Goal: Communication & Community: Ask a question

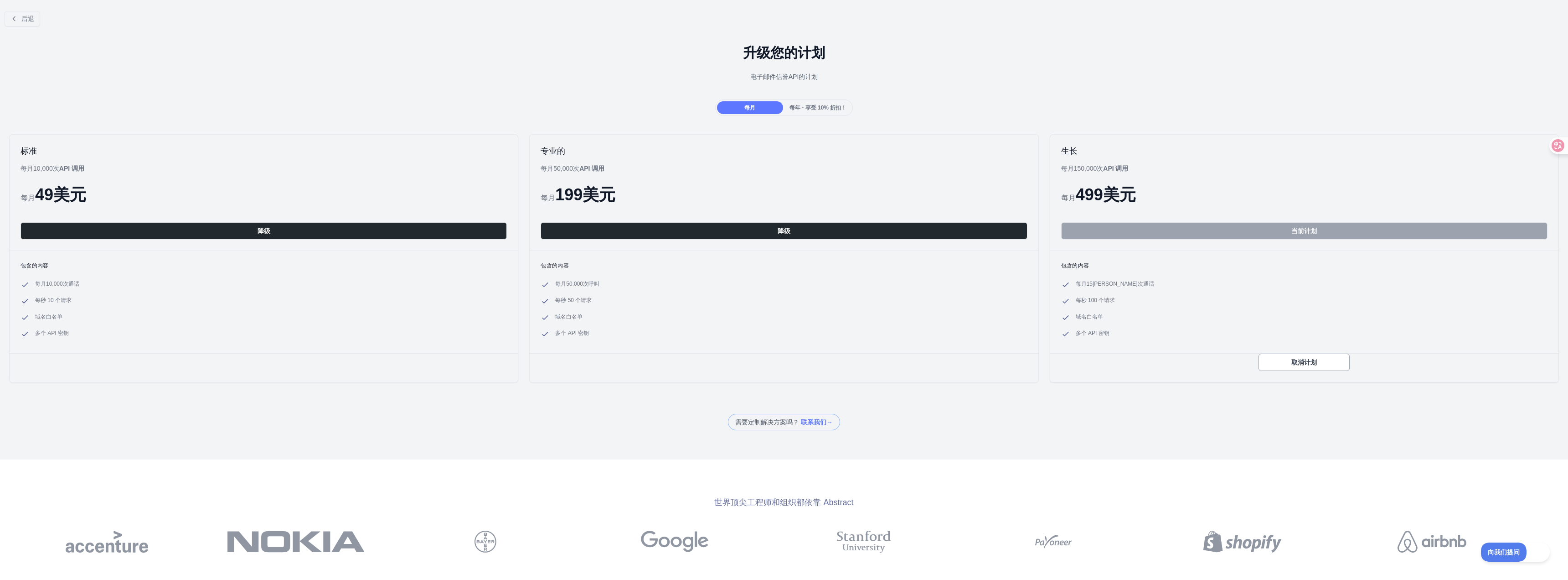
click at [416, 410] on div "后退 升级您的计划 电子邮件信誉 API 的计划 每月 每年 - 享受 10% 折扣！ 标准 每月10,000 次 API 调用 每月 49 美元 降级 包含…" at bounding box center [784, 217] width 1568 height 427
click at [1006, 487] on div "世界顶尖工程师和组织都依靠 Abstract" at bounding box center [784, 524] width 1568 height 130
click at [877, 358] on div "专业的 每月50,000 次 API 调用 每月 199 美元 降级 包含的内容 每月50,000 次 呼叫 每秒 50 个请求 域名白名单 多个 API 密钥" at bounding box center [784, 258] width 509 height 249
click at [5, 14] on button "后退" at bounding box center [22, 19] width 35 height 16
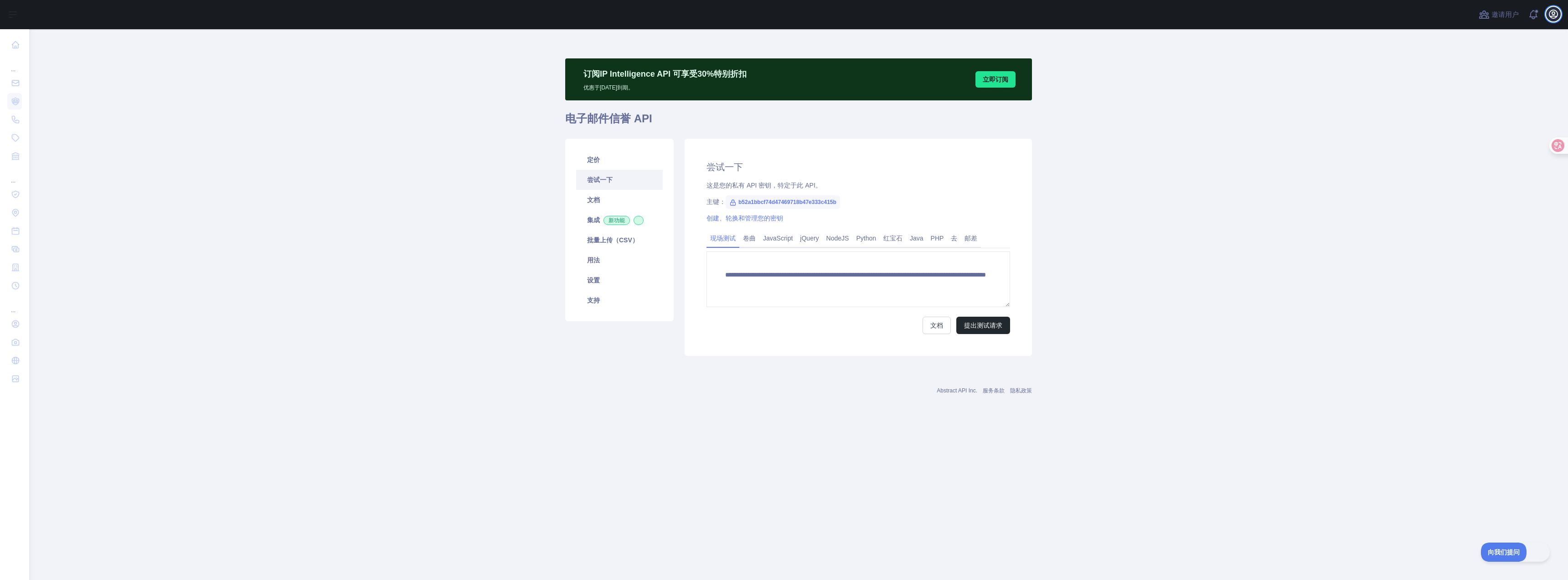
click at [1555, 16] on icon "button" at bounding box center [1553, 14] width 11 height 11
drag, startPoint x: 1374, startPoint y: 59, endPoint x: 1415, endPoint y: 47, distance: 42.7
click at [1374, 59] on main "**********" at bounding box center [798, 304] width 1538 height 550
click at [1527, 12] on button "查看通知" at bounding box center [1533, 14] width 15 height 15
click at [1528, 11] on span at bounding box center [1536, 14] width 18 height 29
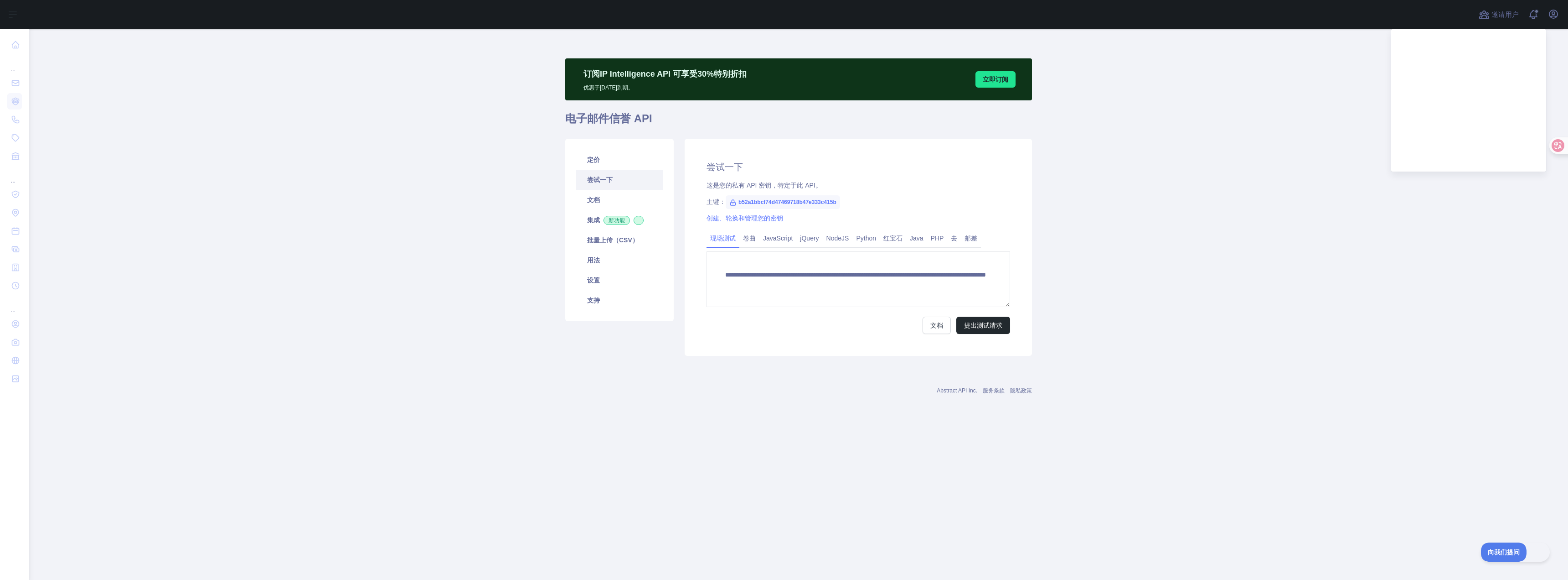
click at [1246, 153] on main "**********" at bounding box center [798, 304] width 1538 height 550
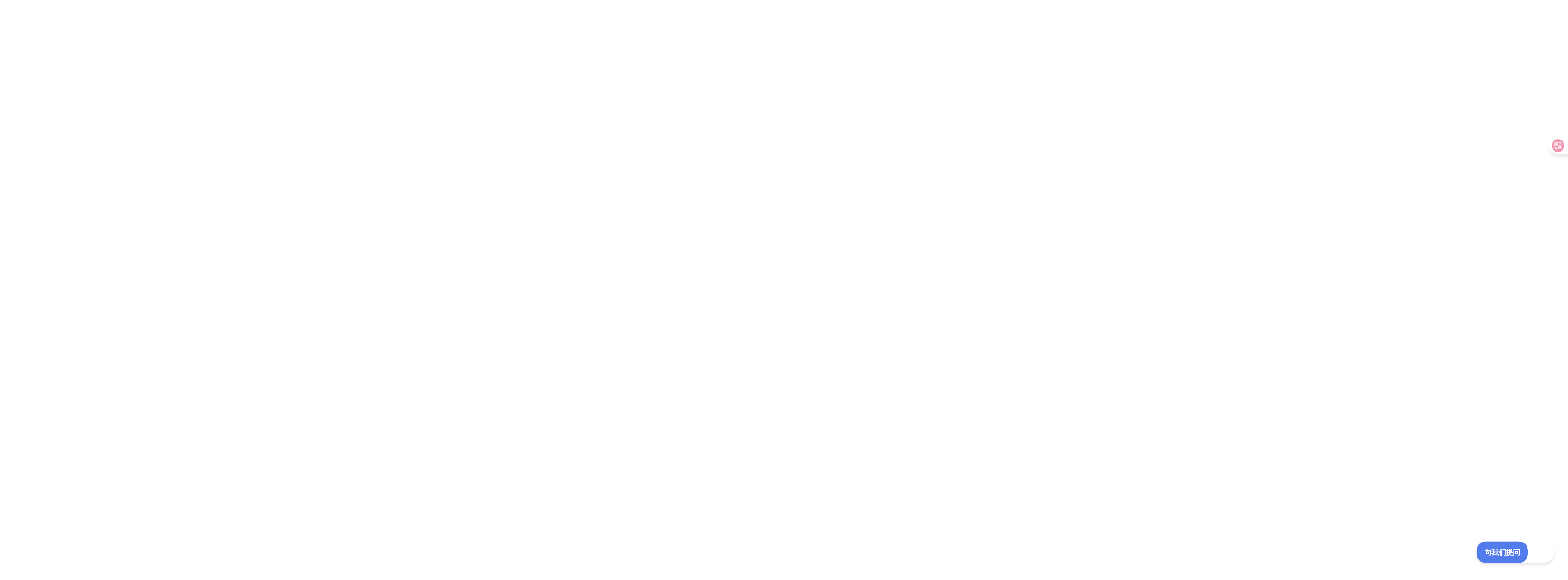
click at [1483, 550] on font "向我们提问" at bounding box center [1498, 550] width 32 height 7
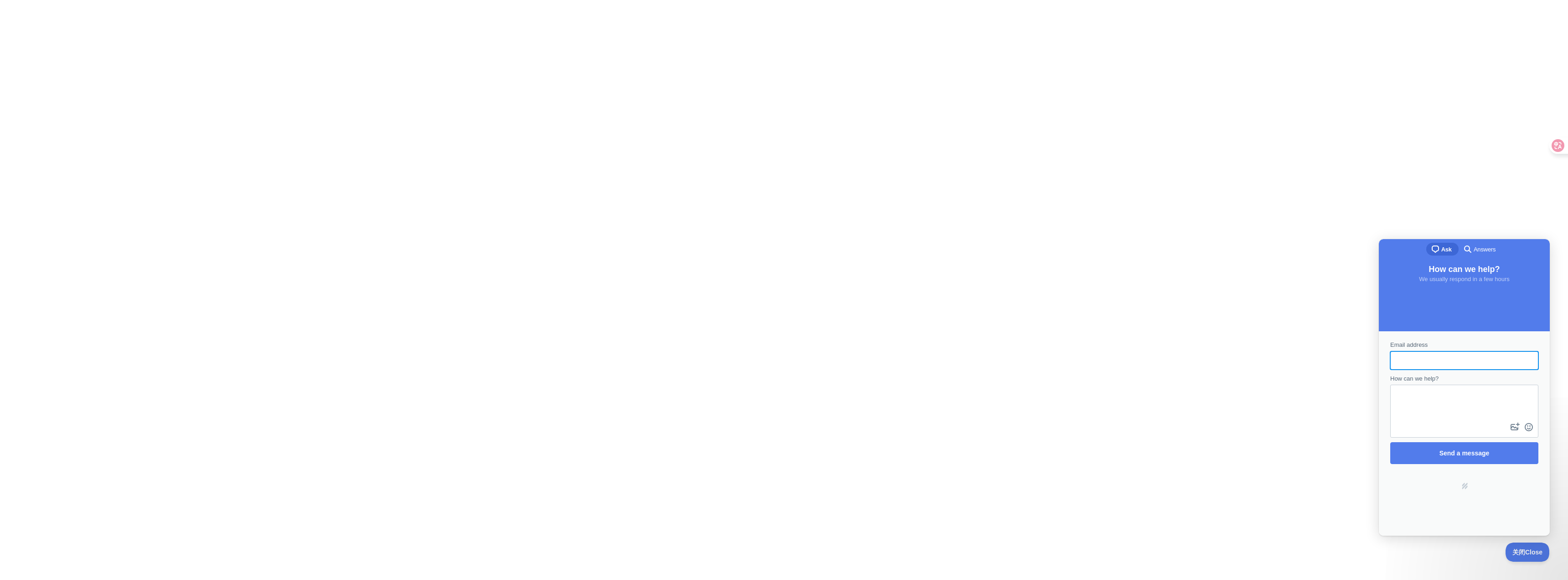
click at [1494, 247] on span "Answers" at bounding box center [1483, 249] width 22 height 9
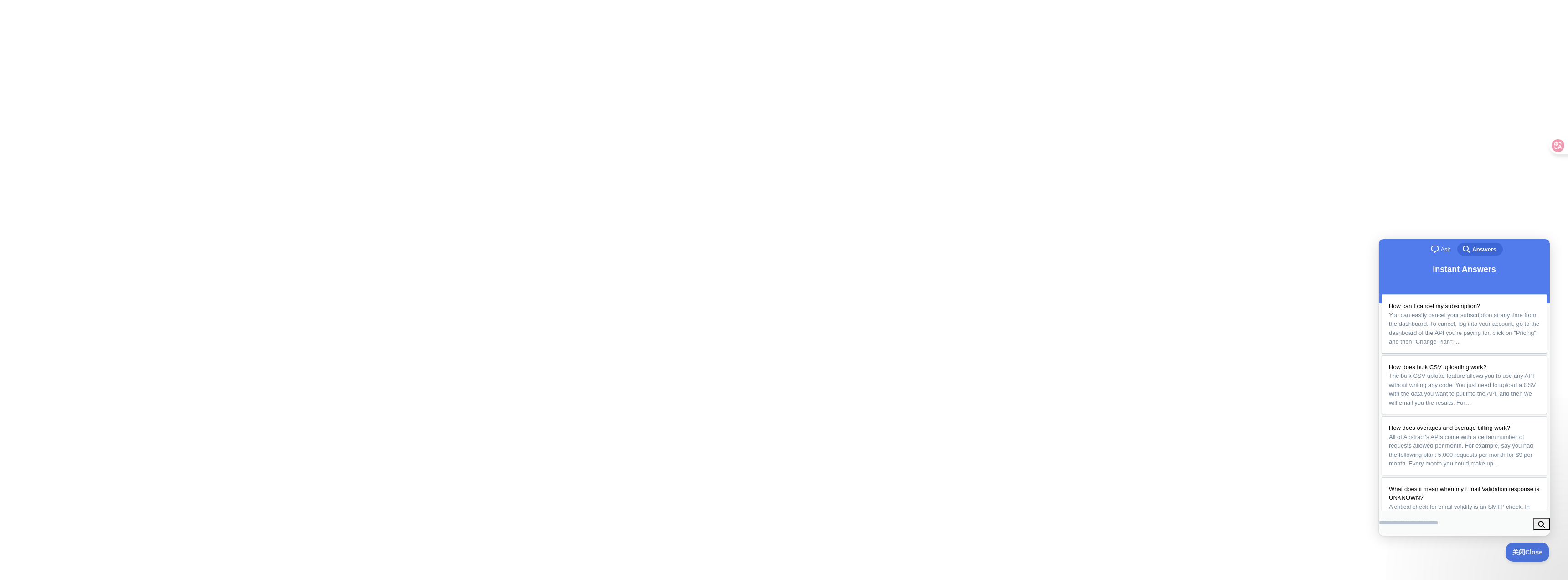
click at [1440, 252] on span "Ask" at bounding box center [1445, 249] width 10 height 9
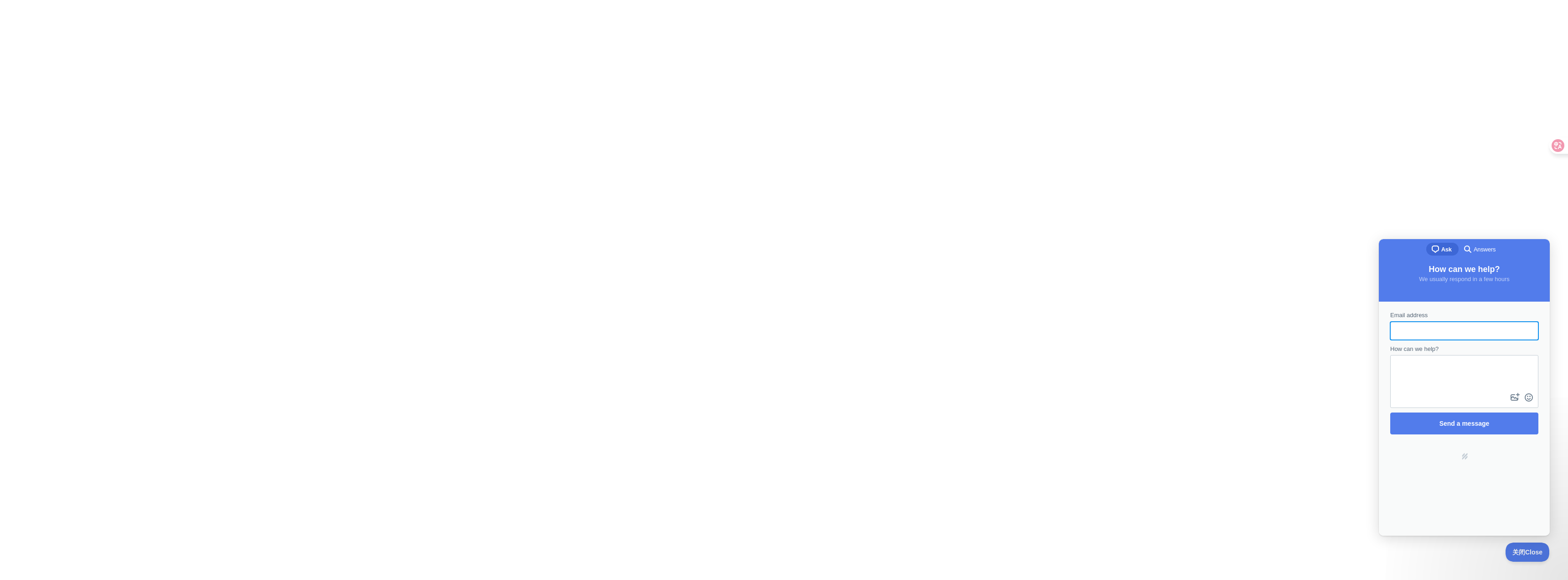
click at [1478, 276] on span "We usually respond in a few hours" at bounding box center [1463, 279] width 90 height 7
click at [1484, 254] on div "search-medium Answers" at bounding box center [1479, 249] width 33 height 11
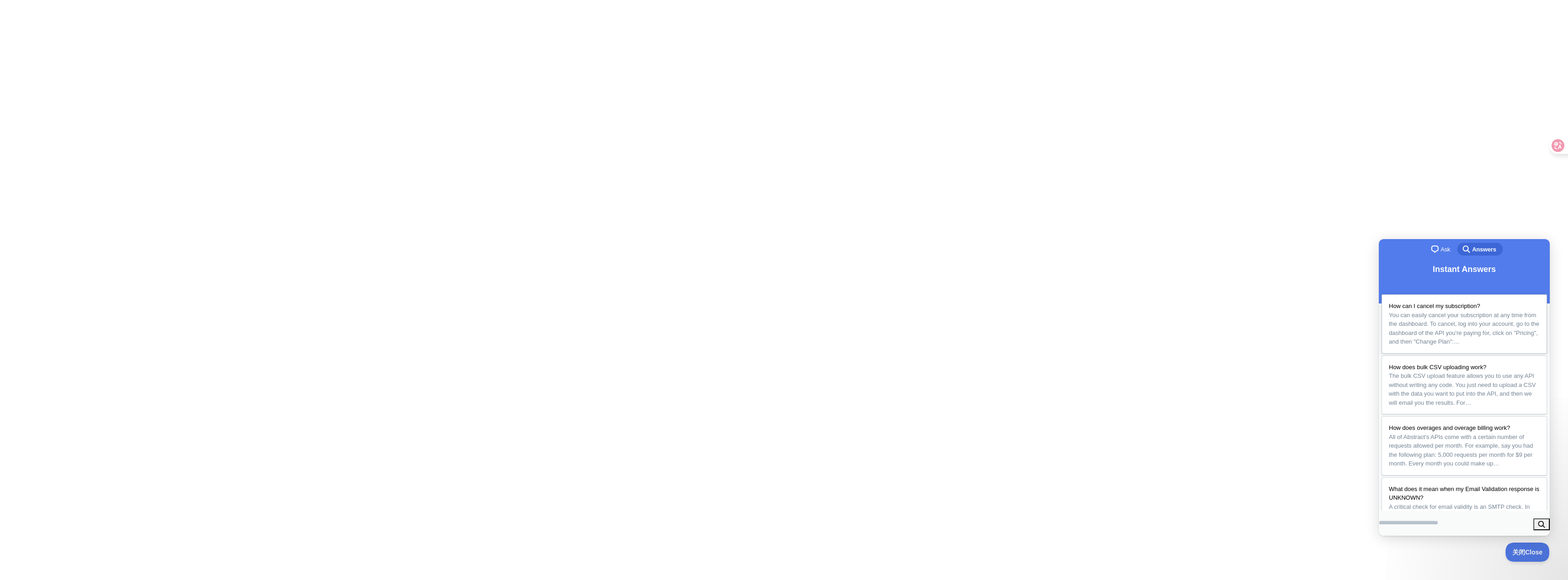
click at [1485, 310] on span "You can easily cancel your subscription at any time from the dashboard. To canc…" at bounding box center [1463, 328] width 151 height 35
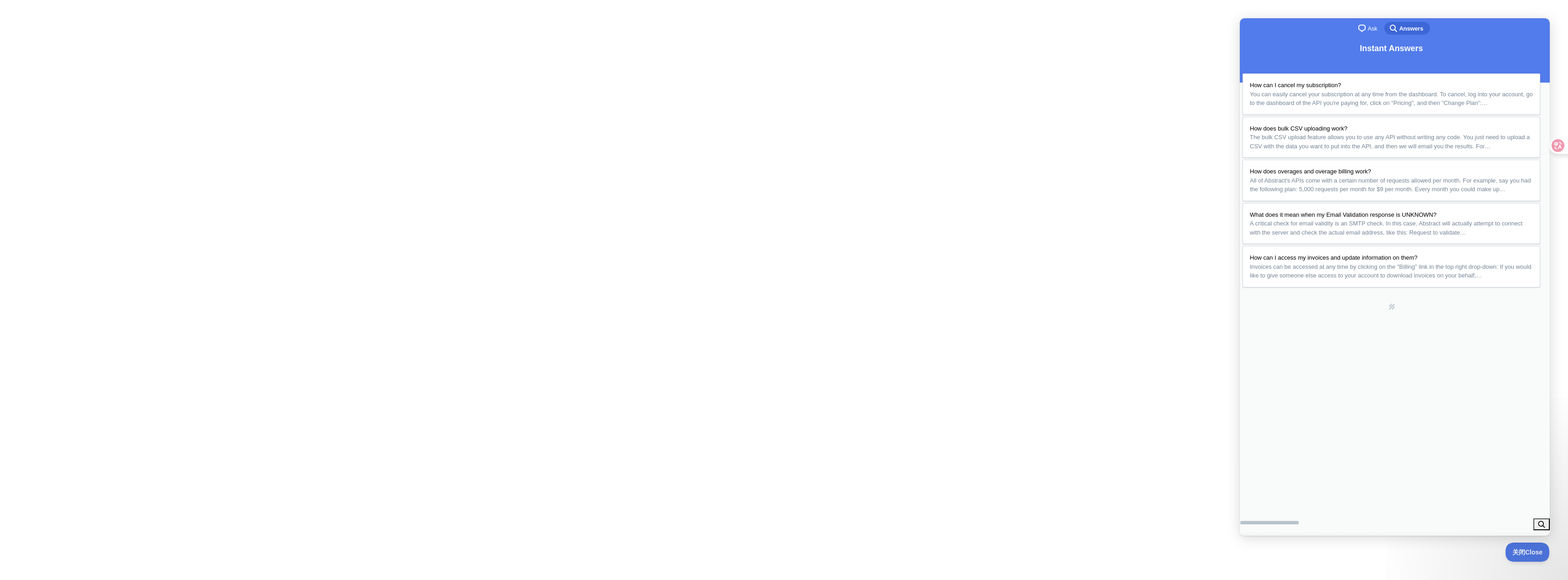
drag, startPoint x: 1409, startPoint y: 108, endPoint x: 1260, endPoint y: 50, distance: 159.9
click at [965, 99] on div at bounding box center [784, 290] width 1568 height 580
click at [1258, 540] on button "Close" at bounding box center [1250, 546] width 17 height 11
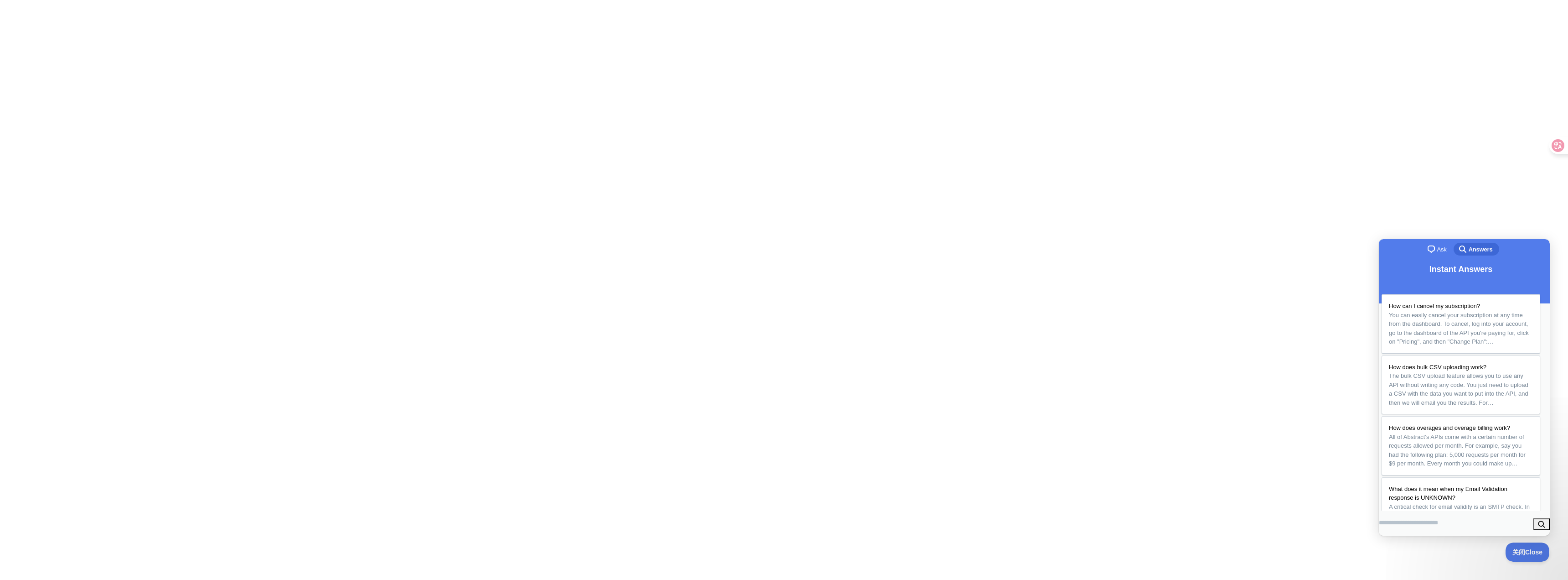
drag, startPoint x: 1353, startPoint y: 84, endPoint x: 869, endPoint y: 87, distance: 484.0
click at [1345, 87] on div at bounding box center [784, 290] width 1568 height 580
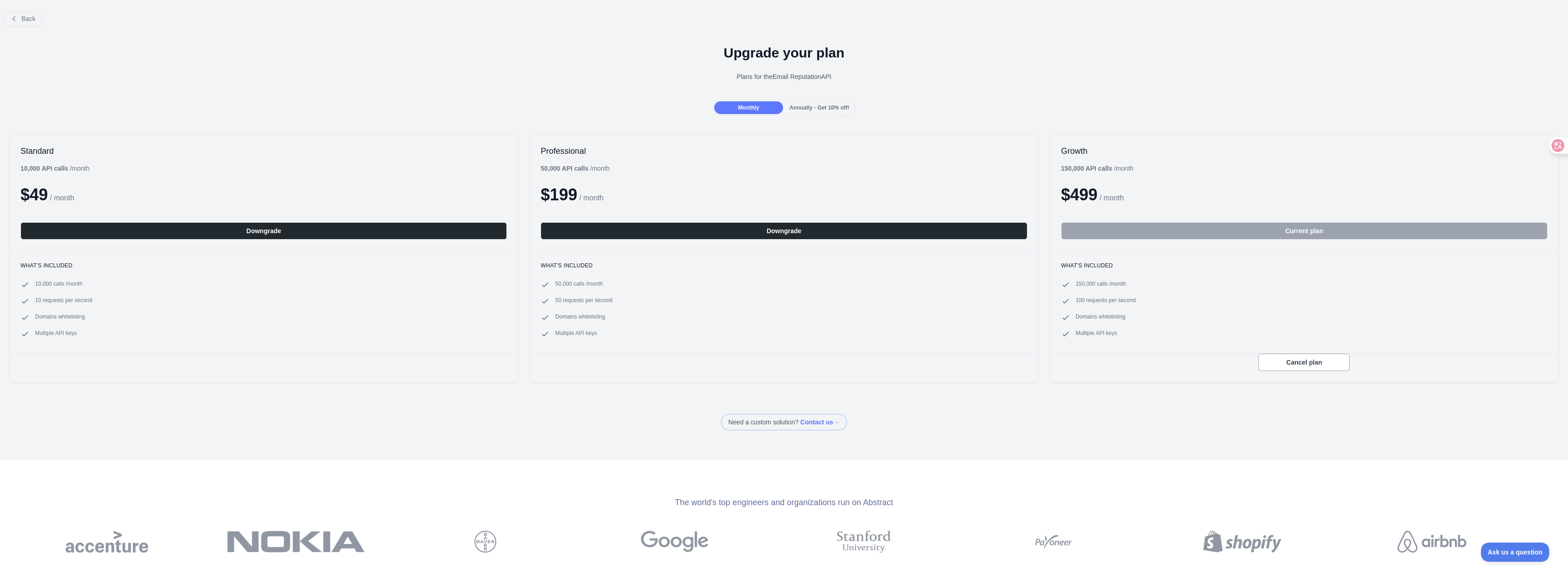
click at [1083, 428] on div "Need a custom solution? Contact us →" at bounding box center [784, 421] width 1568 height 17
click at [25, 18] on span "Back" at bounding box center [28, 19] width 14 height 7
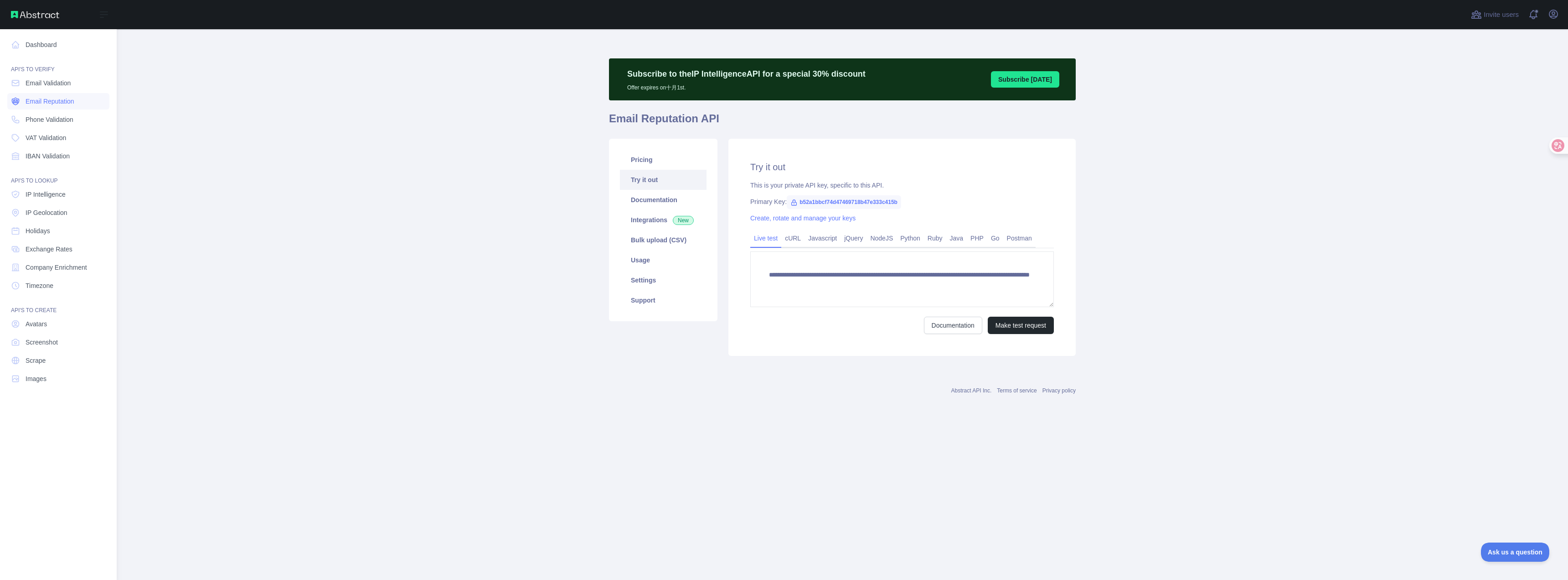
click at [48, 103] on span "Email Reputation" at bounding box center [49, 101] width 48 height 9
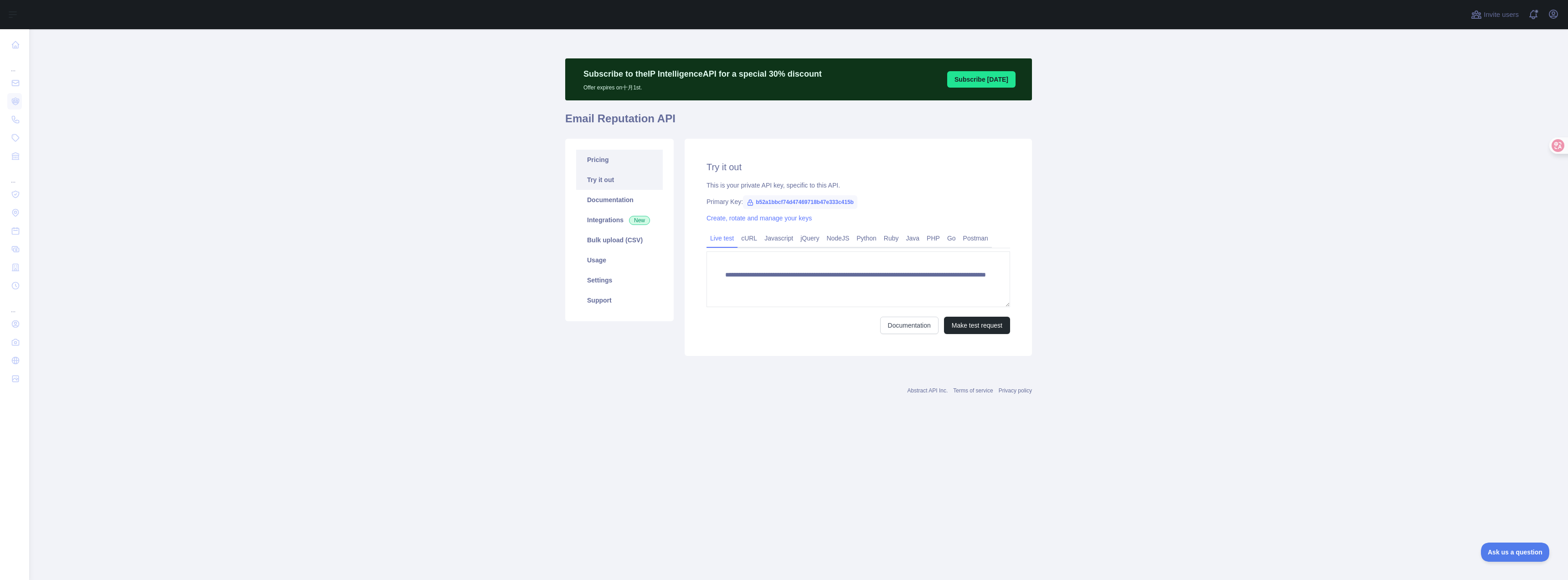
click at [621, 153] on link "Pricing" at bounding box center [619, 160] width 86 height 20
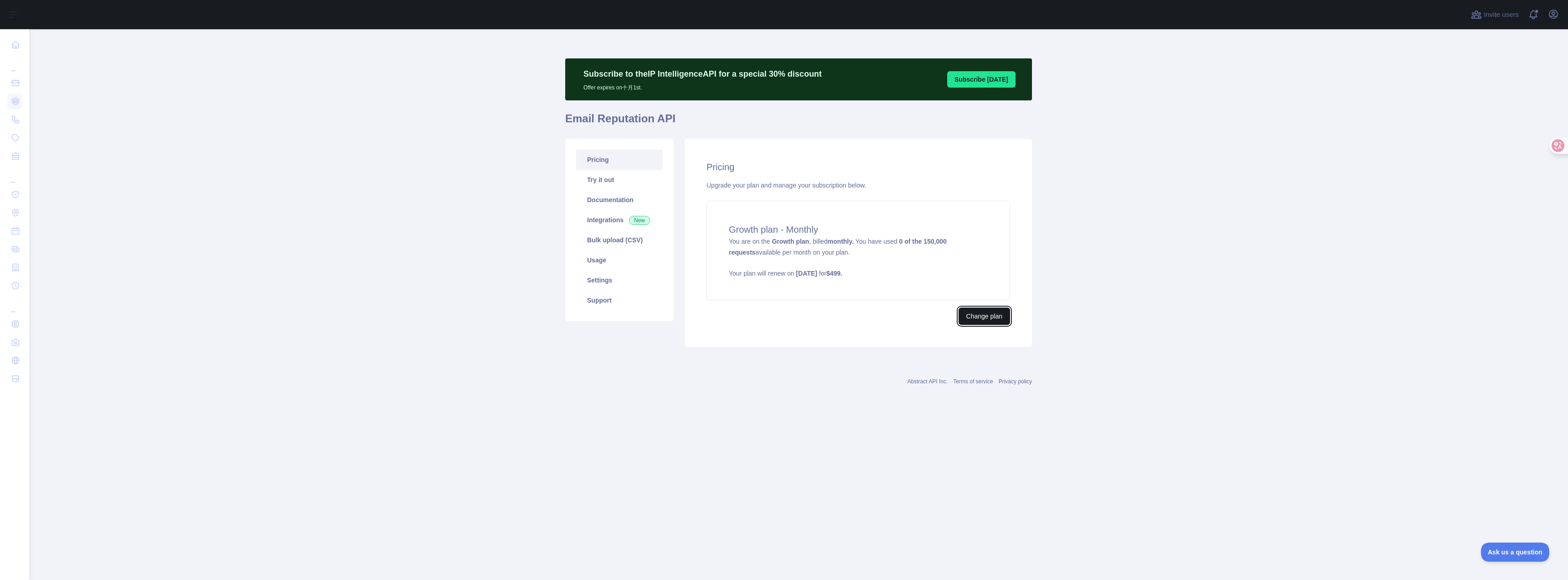
click at [992, 316] on button "Change plan" at bounding box center [984, 316] width 51 height 18
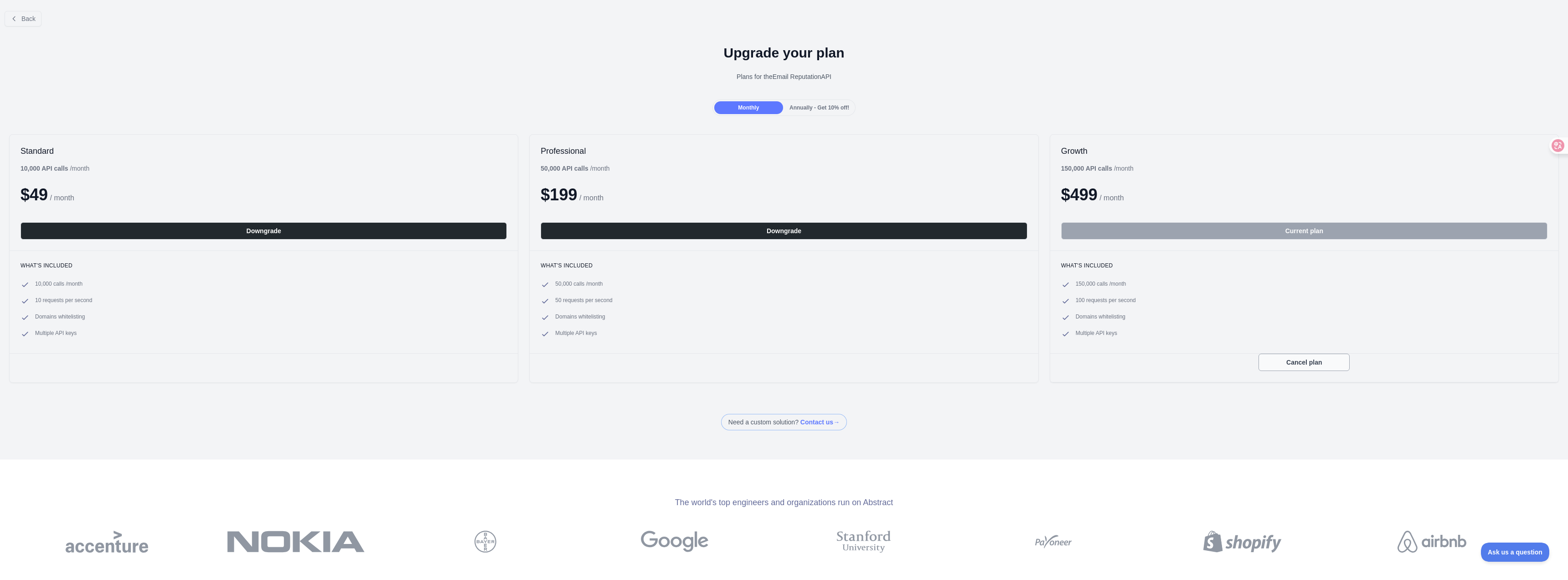
click at [1300, 367] on button "Cancel plan" at bounding box center [1303, 362] width 91 height 18
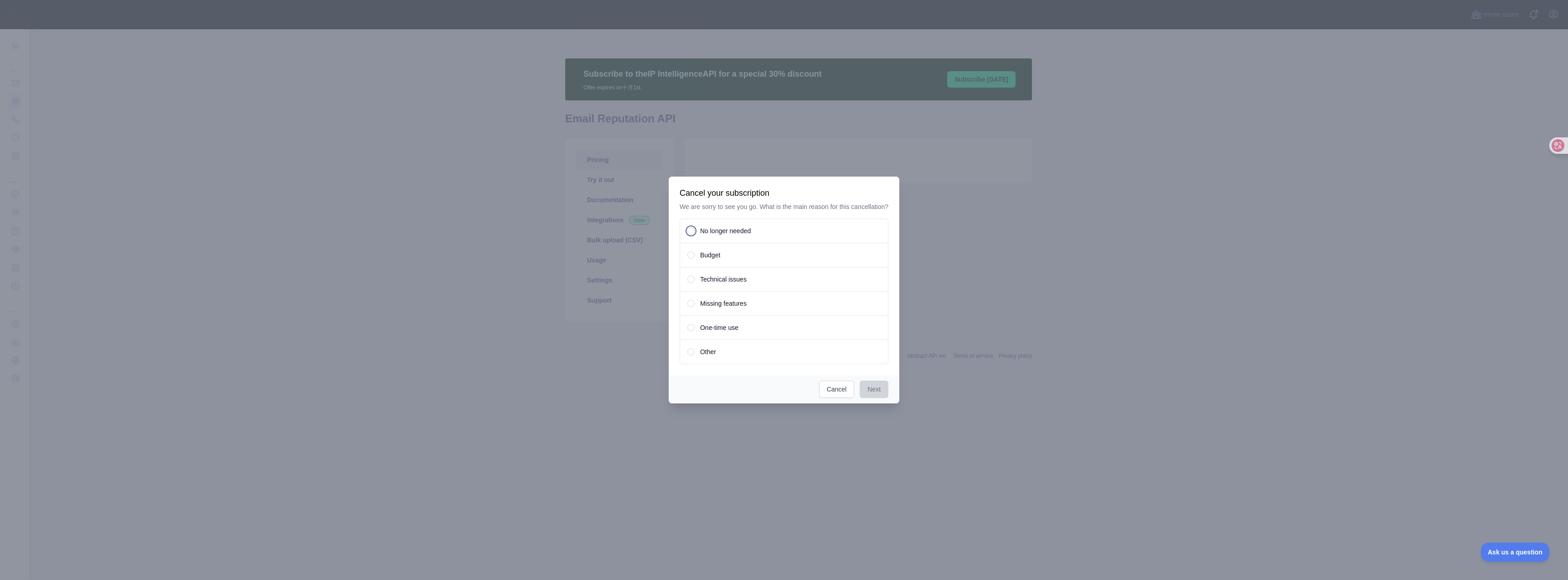
click at [771, 307] on div "Missing features" at bounding box center [783, 303] width 209 height 25
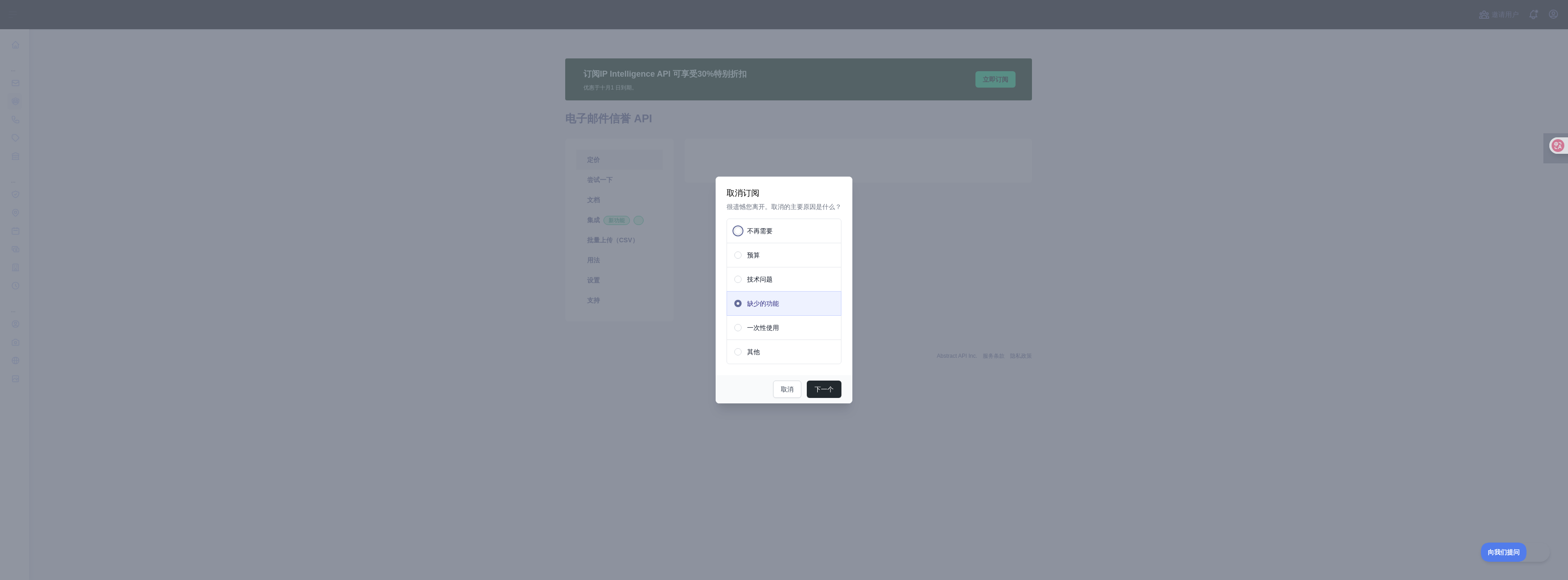
click at [791, 229] on div "不再需要" at bounding box center [784, 231] width 115 height 25
click at [832, 386] on font "下一个" at bounding box center [824, 389] width 19 height 7
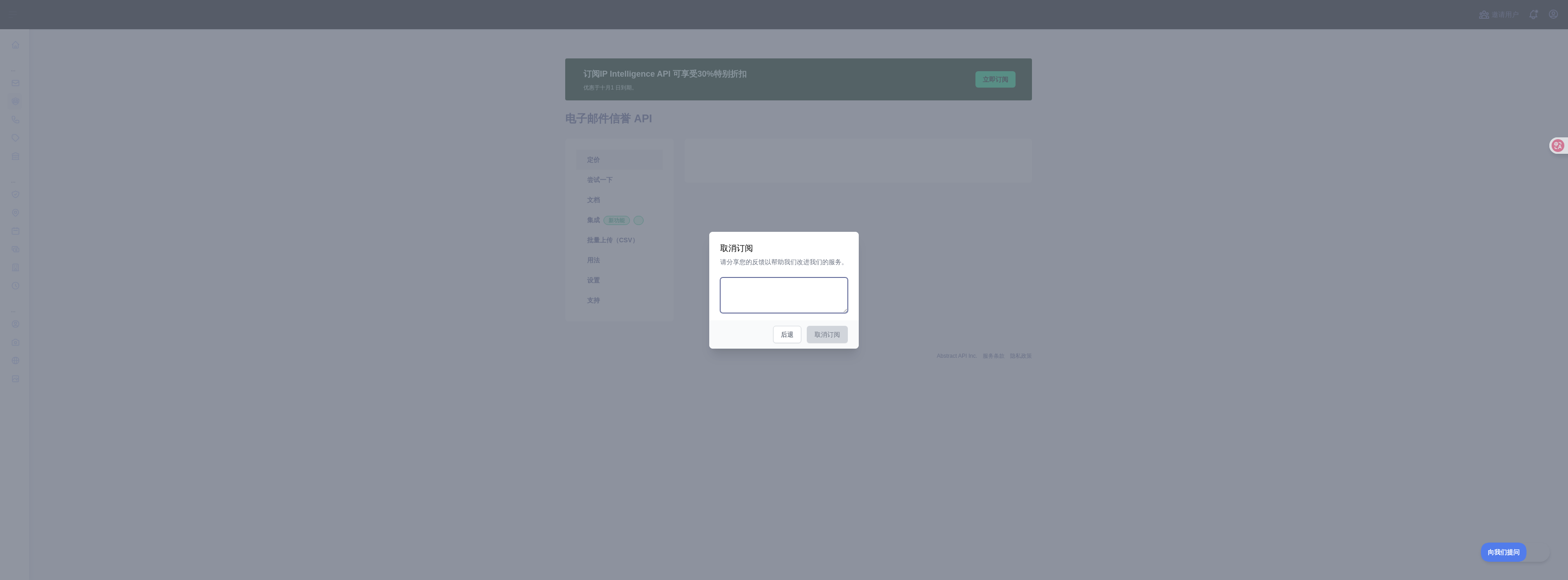
click at [802, 304] on textarea at bounding box center [783, 295] width 128 height 35
click at [911, 346] on div at bounding box center [784, 290] width 1568 height 580
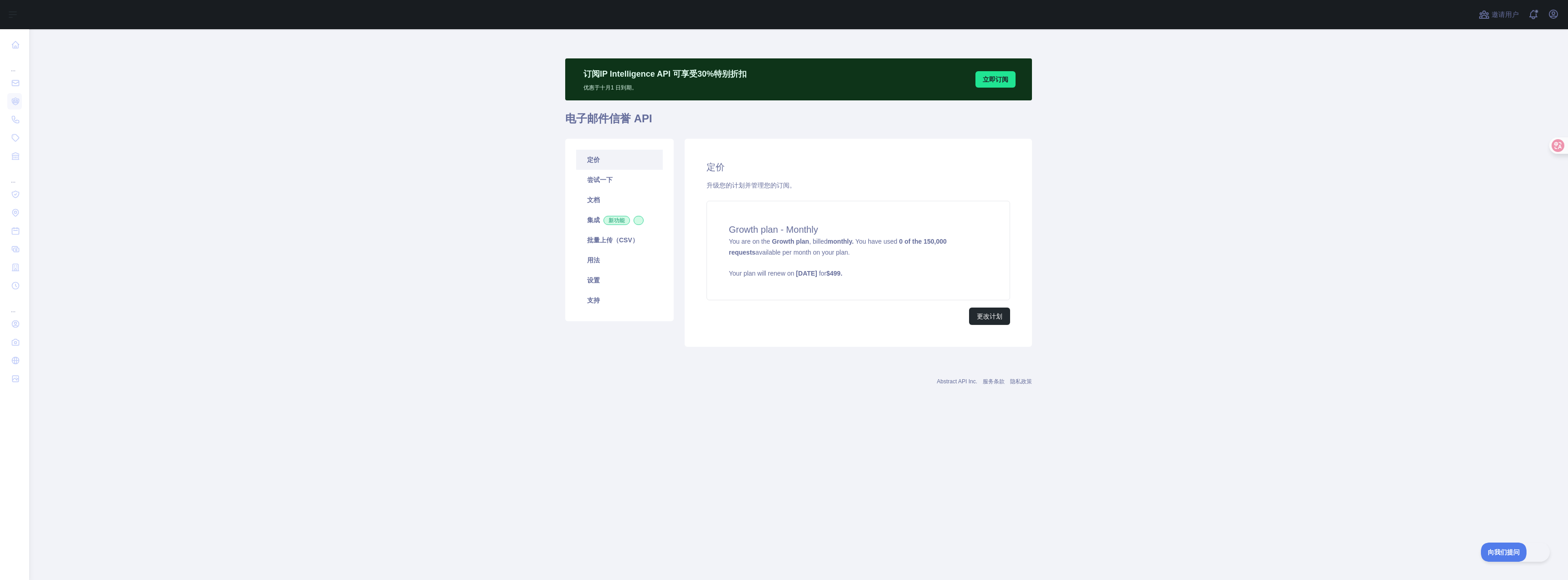
click at [1498, 541] on main "订阅 IP Intelligence API 可享受 30 % 特别折扣 优惠于 [DATE]到期。 立即订阅 电子邮件信誉 API 定价 尝试一下 文档 集…" at bounding box center [798, 304] width 1538 height 550
click at [1497, 545] on button "向我们提问" at bounding box center [1499, 551] width 46 height 19
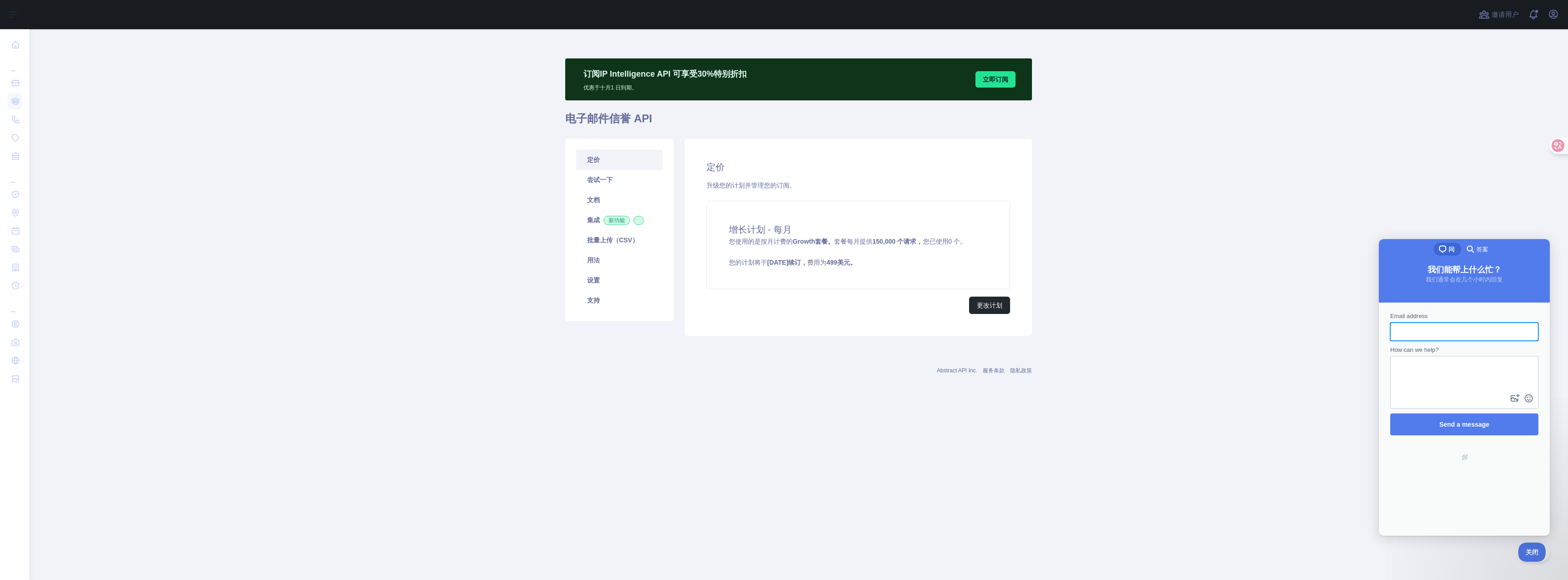
click at [1482, 257] on div "聊天广场 问 搜索媒介 答案" at bounding box center [1464, 249] width 171 height 22
click at [1483, 250] on font "答案" at bounding box center [1482, 249] width 11 height 7
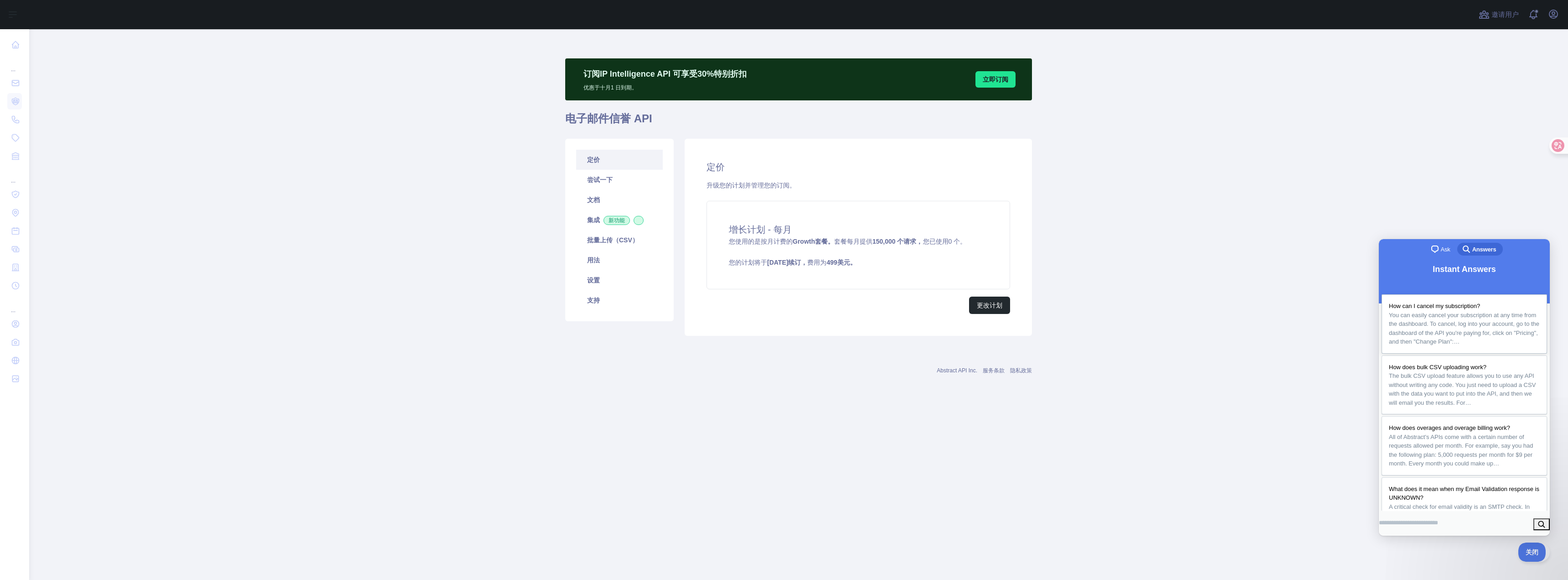
click at [1449, 311] on span "You can easily cancel your subscription at any time from the dashboard. To canc…" at bounding box center [1463, 328] width 151 height 33
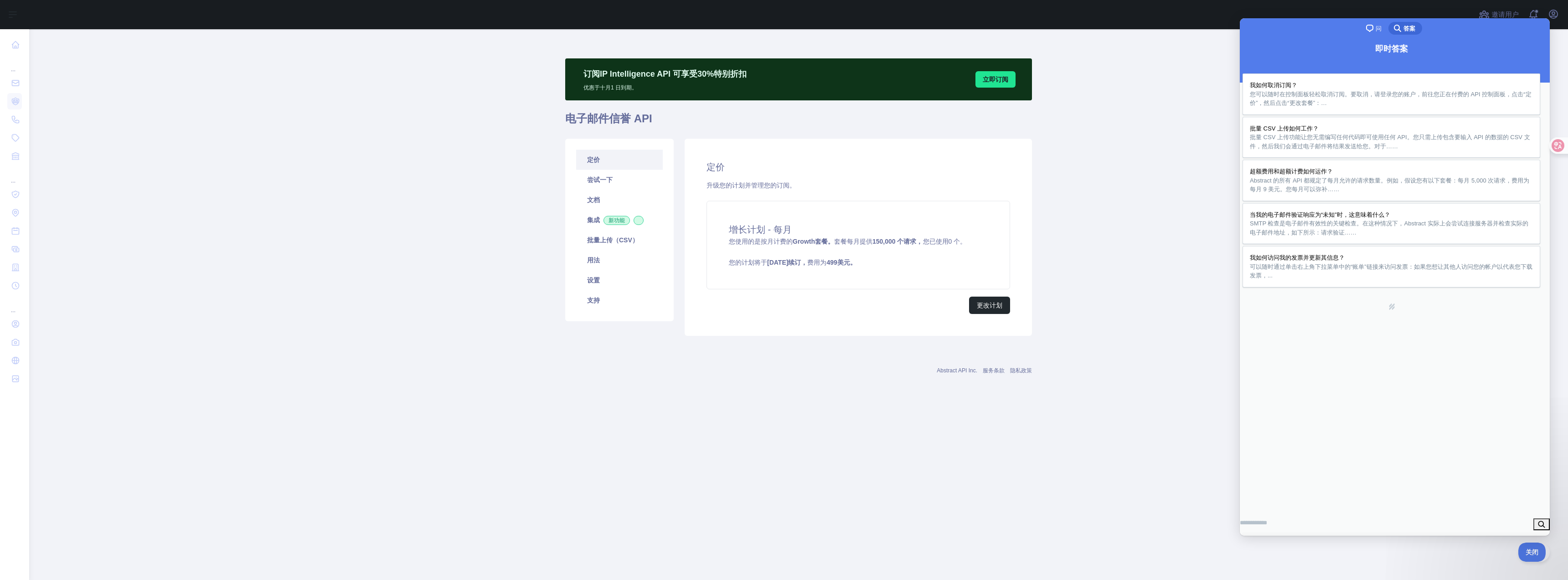
scroll to position [122, 0]
drag, startPoint x: 1306, startPoint y: 329, endPoint x: 1442, endPoint y: 338, distance: 136.3
drag, startPoint x: 1328, startPoint y: 448, endPoint x: 1398, endPoint y: 449, distance: 70.0
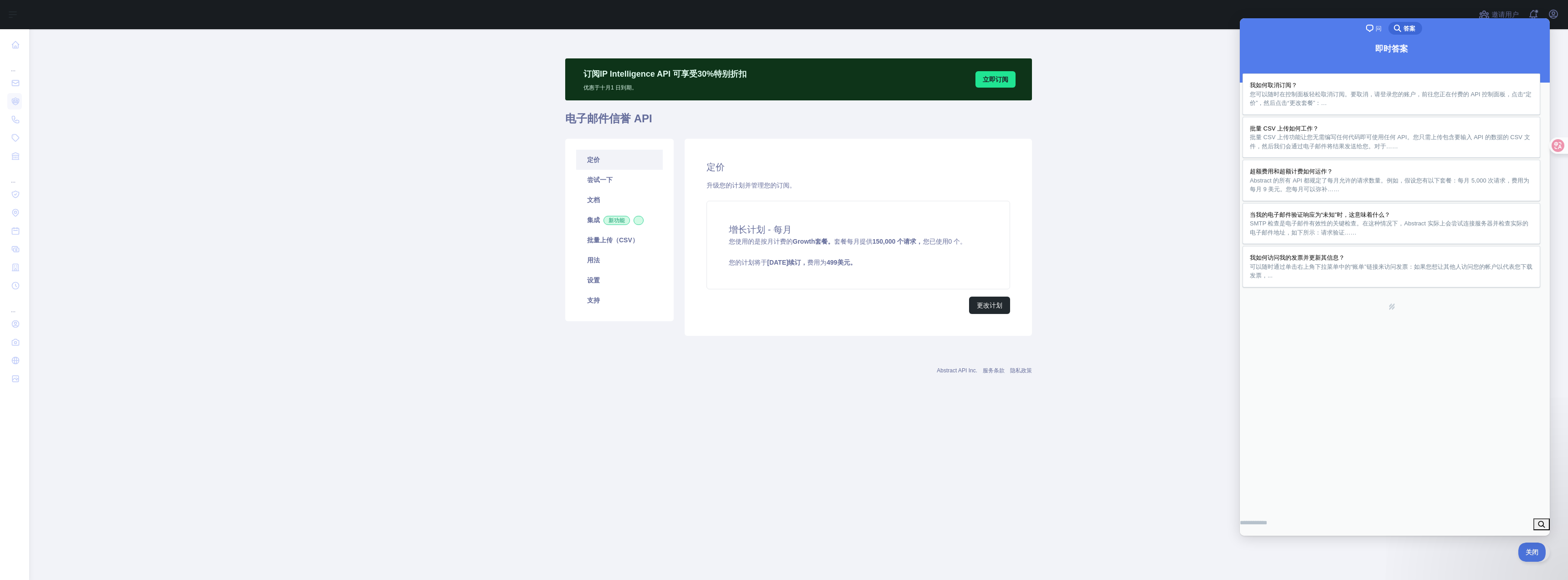
click at [1255, 554] on button "你 u" at bounding box center [1249, 561] width 14 height 15
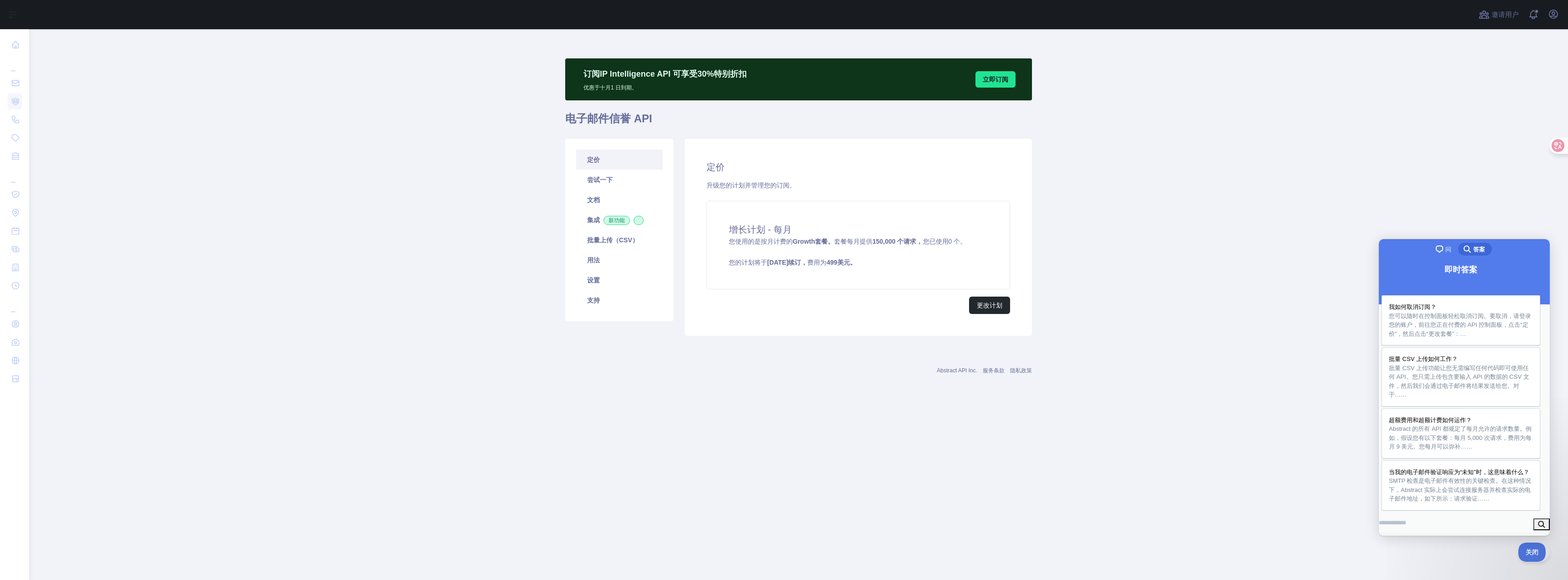
click at [1394, 554] on button "你 b" at bounding box center [1387, 561] width 14 height 15
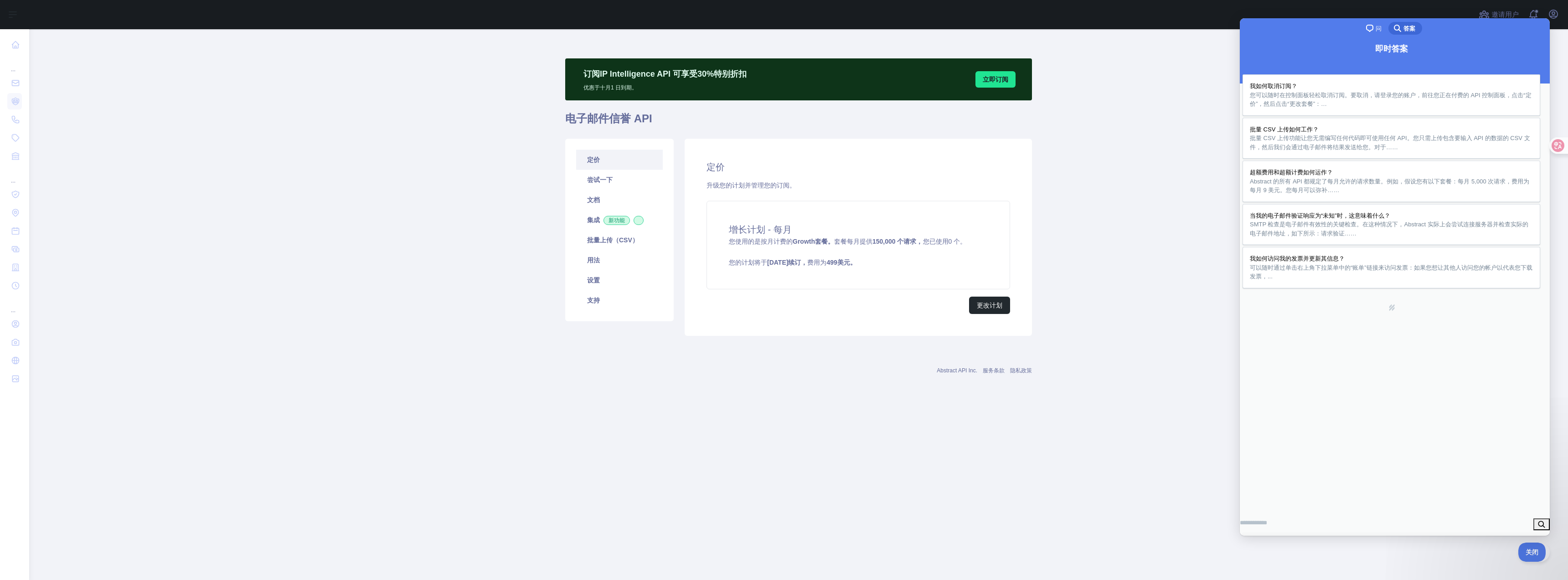
click at [1258, 540] on button "关闭" at bounding box center [1250, 546] width 17 height 11
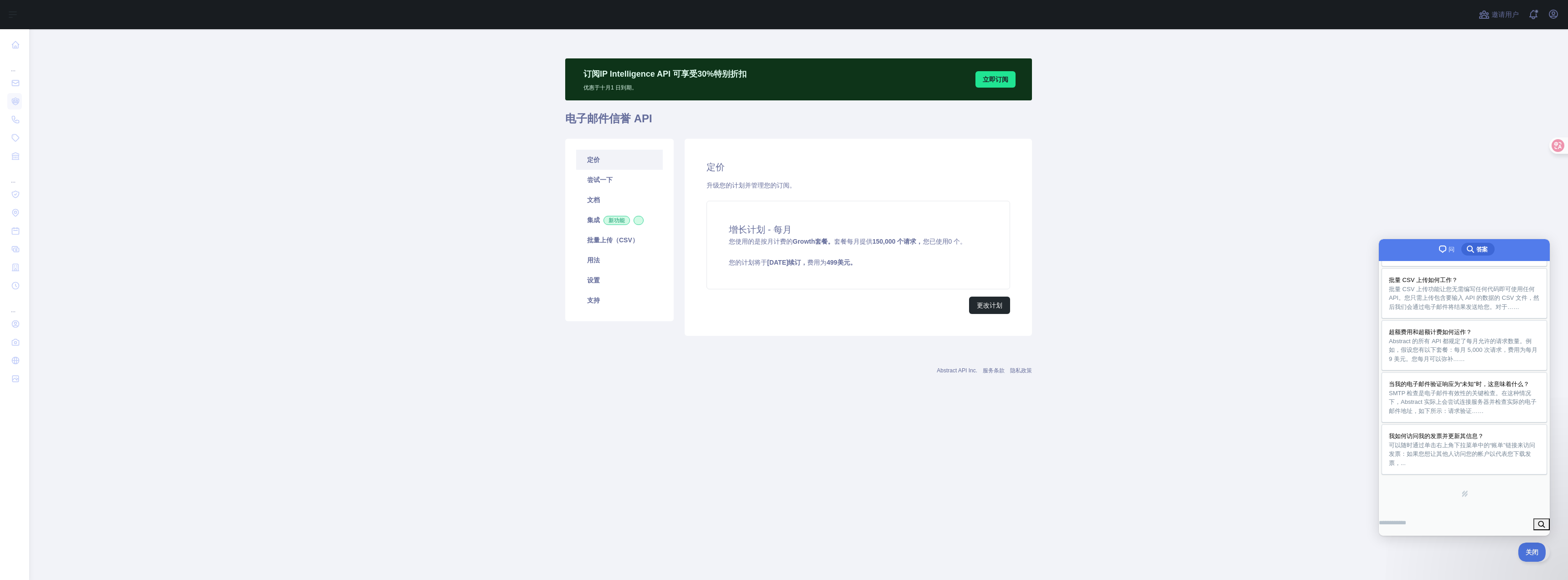
scroll to position [125, 0]
click at [1438, 517] on input "搜索文档文章" at bounding box center [1408, 523] width 59 height 17
click at [1431, 472] on div "我如何取消订阅？ 您可以随时在控制面板轻松取消订阅。要取消，请登录您的账户，前往您正在付费的 API 控制面板，点击“定价”，然后点击“更改套餐”：… 批量 …" at bounding box center [1464, 345] width 166 height 258
click at [1439, 481] on div "由 Help Scout 提供支持 Powered by Help Scout hs 徽标 hs-logo" at bounding box center [1464, 493] width 166 height 34
click at [1476, 498] on div "由 Help Scout 提供支持 Powered by Help Scout hs 徽标 hs-logo" at bounding box center [1464, 493] width 166 height 34
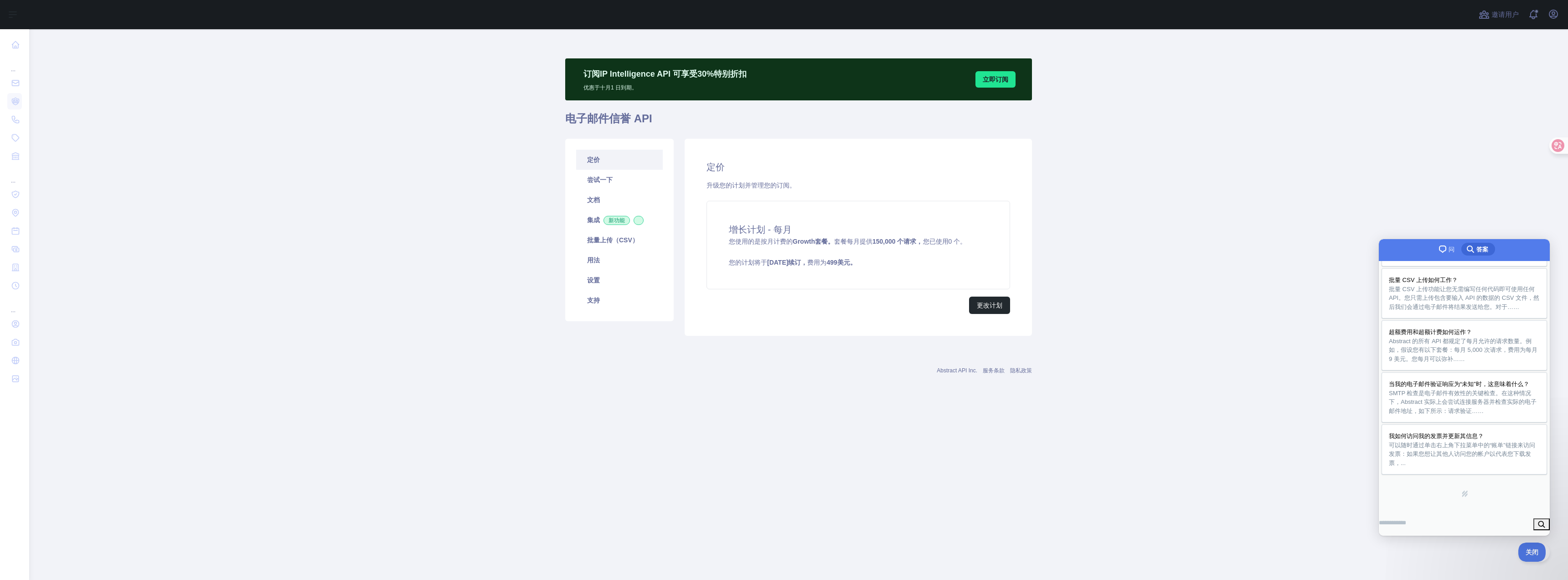
click at [1438, 523] on input "搜索文档文章" at bounding box center [1408, 523] width 59 height 17
paste input "******"
type input "******"
click button "搜索 search" at bounding box center [1541, 524] width 17 height 11
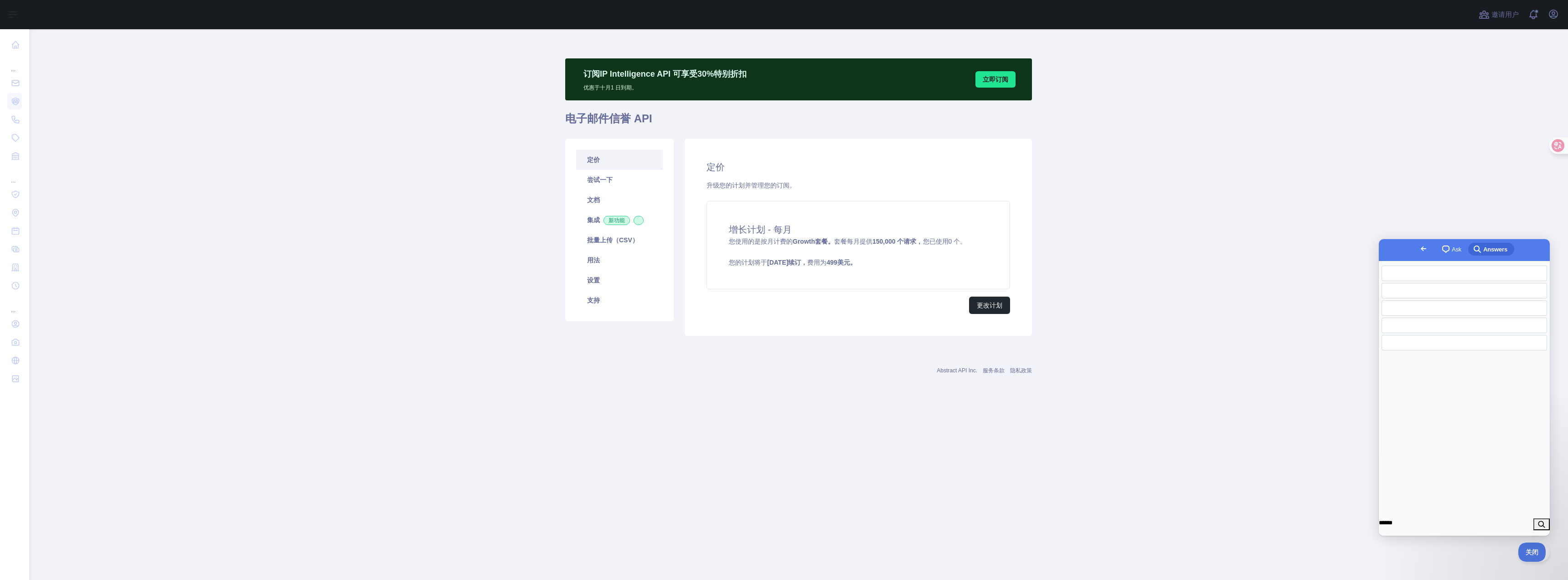
scroll to position [0, 0]
click at [1533, 518] on button "search" at bounding box center [1541, 524] width 17 height 11
click at [1440, 248] on span "chat-square" at bounding box center [1446, 249] width 11 height 11
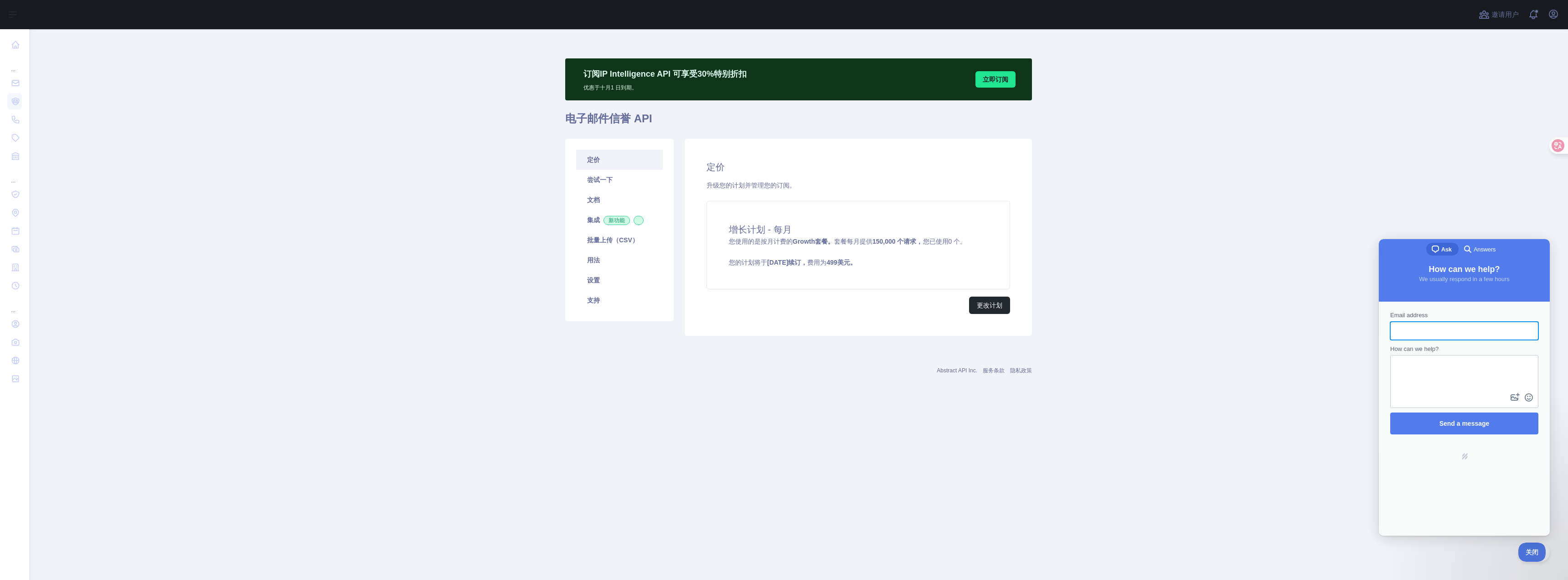
click at [1449, 331] on input "Email address" at bounding box center [1464, 331] width 134 height 17
click at [1462, 331] on input "Email address" at bounding box center [1464, 331] width 134 height 17
paste input "**********"
type input "**********"
click at [1442, 393] on div "Contact form" at bounding box center [1464, 381] width 148 height 53
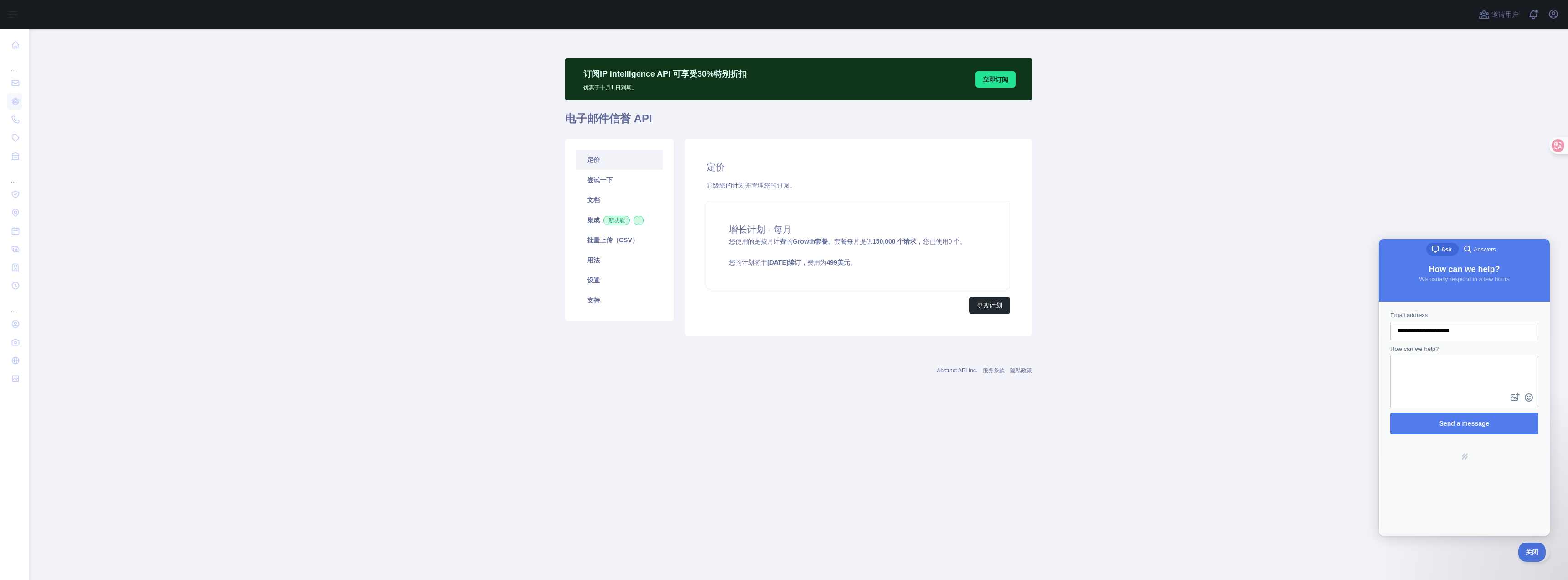
click at [1447, 374] on textarea "How can we help?" at bounding box center [1464, 374] width 146 height 35
click at [1440, 385] on textarea "How can we help?" at bounding box center [1464, 374] width 146 height 35
paste textarea "**********"
type textarea "**********"
click at [1448, 420] on span "Send a message" at bounding box center [1464, 423] width 50 height 7
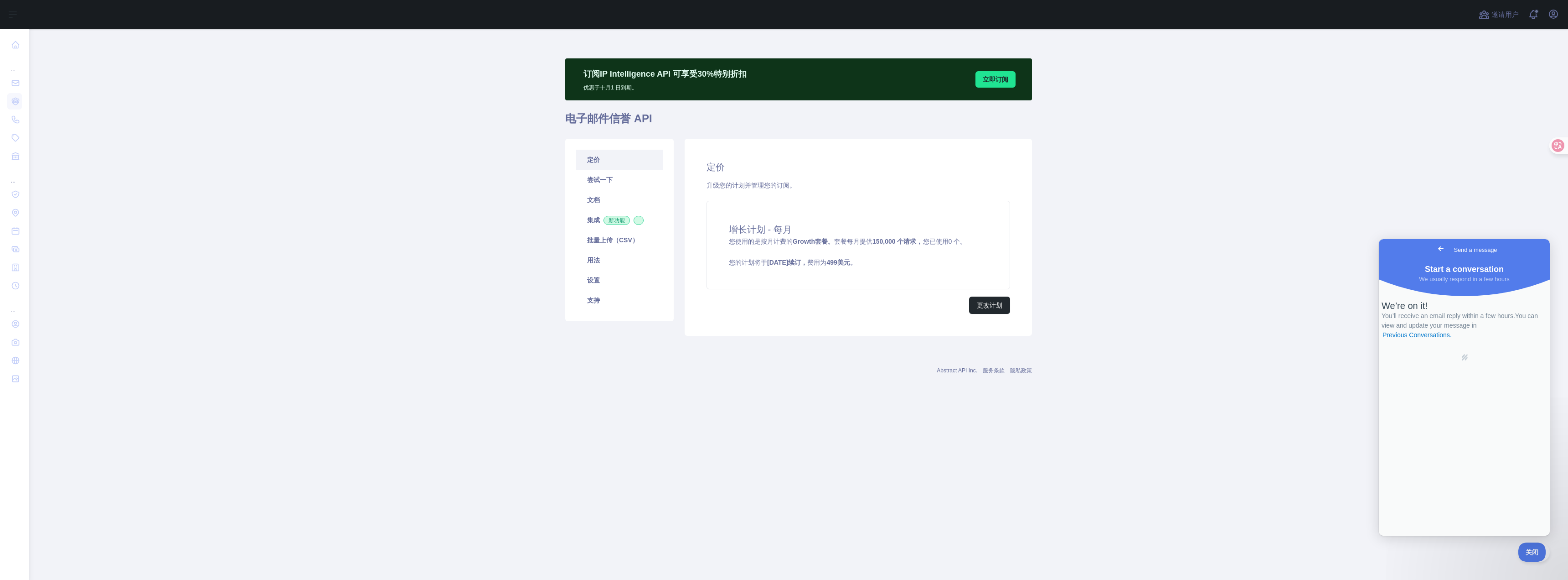
click at [1469, 339] on div "We’re on it! You’ll receive an email reply within a few hours. You can view and…" at bounding box center [1464, 319] width 166 height 40
click at [1453, 339] on link "Previous Conversations ." at bounding box center [1416, 335] width 71 height 10
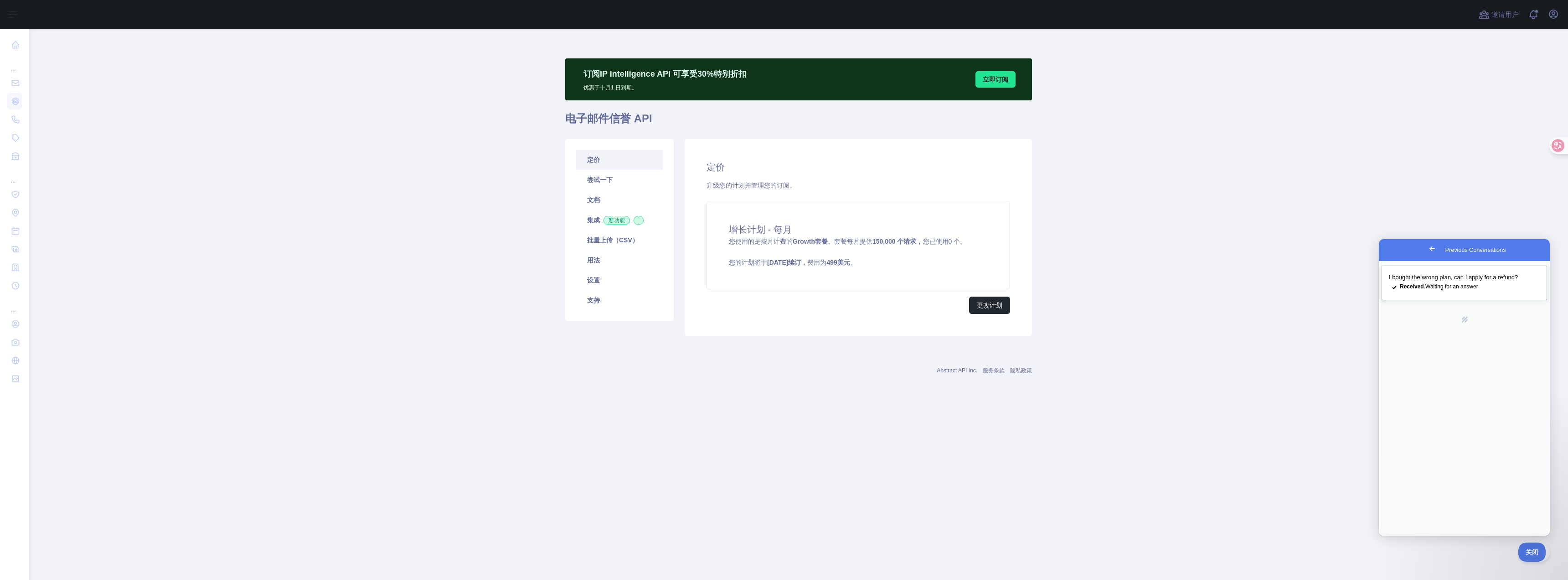
click at [1461, 289] on span "Received . Waiting for an answer" at bounding box center [1439, 286] width 78 height 6
click at [1022, 470] on main "订阅 IP Intelligence API 可享受 30 % 特别折扣 优惠于 [DATE]到期。 立即订阅 电子邮件信誉 API 定价 尝试一下 文档 集…" at bounding box center [798, 304] width 1538 height 550
click at [768, 401] on div "订阅 IP Intelligence API 可享受 30 % 特别折扣 优惠于 [DATE]到期。 立即订阅 电子邮件信誉 API 定价 尝试一下 文档 集…" at bounding box center [798, 216] width 467 height 374
